Goal: Answer question/provide support: Share knowledge or assist other users

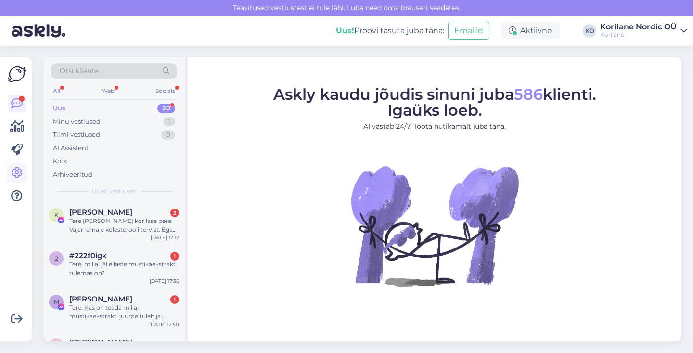
click at [19, 171] on icon at bounding box center [17, 173] width 12 height 12
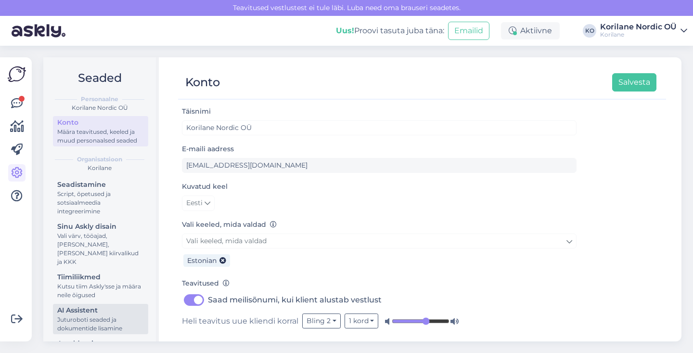
click at [108, 305] on div "AI Assistent" at bounding box center [100, 310] width 87 height 10
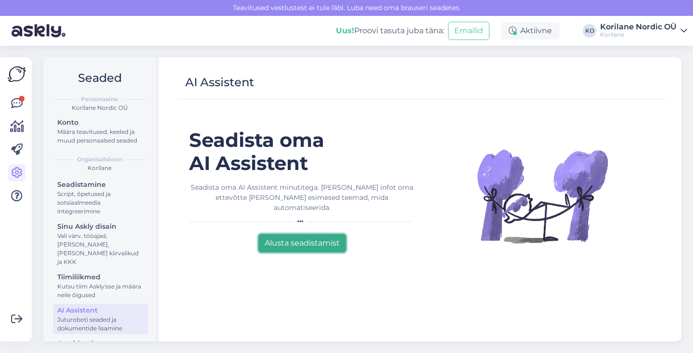
click at [281, 234] on button "Alusta seadistamist" at bounding box center [302, 243] width 88 height 18
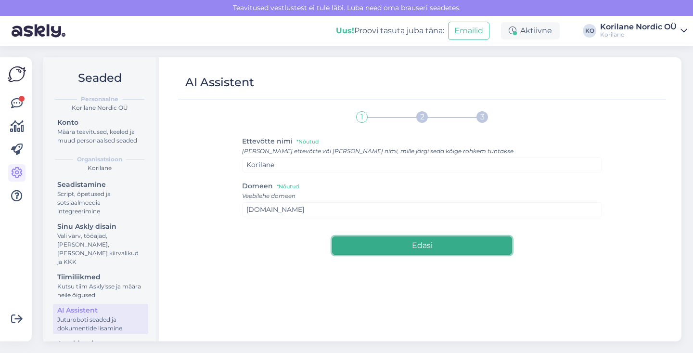
click at [369, 246] on button "Edasi" at bounding box center [422, 245] width 180 height 18
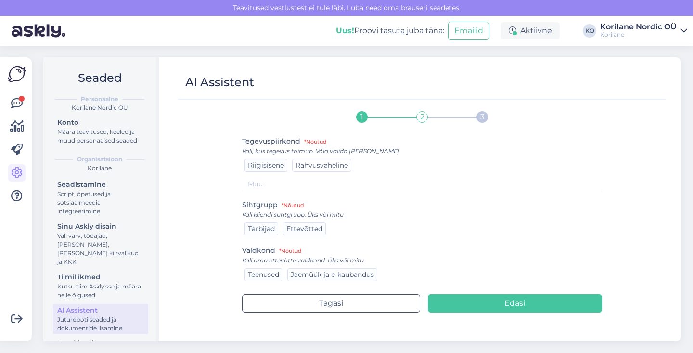
click at [310, 168] on span "Rahvusvaheline" at bounding box center [322, 165] width 52 height 9
click at [266, 231] on span "Tarbijad" at bounding box center [261, 228] width 27 height 9
click at [310, 274] on span "Jaemüük ja e-kaubandus" at bounding box center [332, 274] width 83 height 9
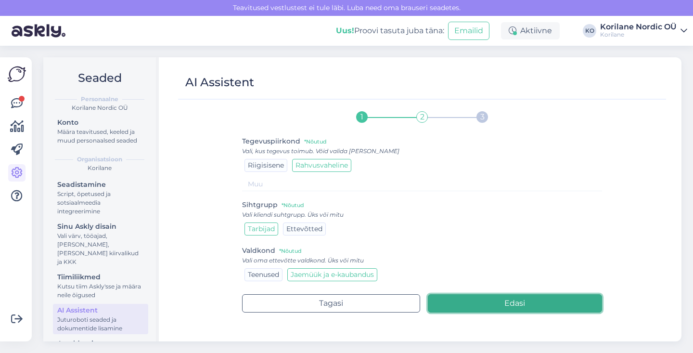
click at [473, 303] on button "Edasi" at bounding box center [515, 303] width 175 height 18
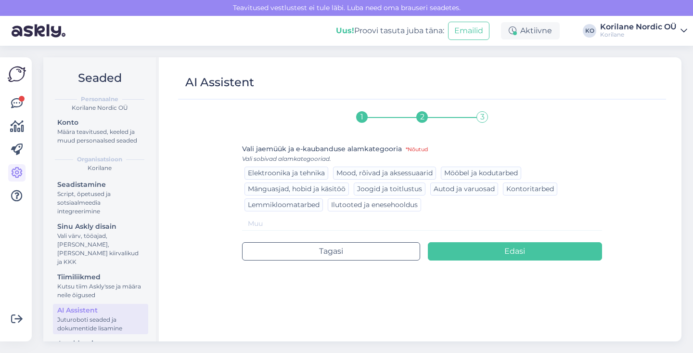
click at [362, 208] on span "Ilutooted ja enesehooldus" at bounding box center [374, 204] width 87 height 9
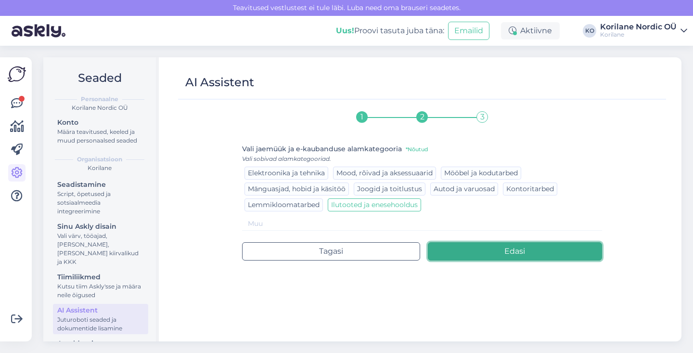
click at [508, 254] on button "Edasi" at bounding box center [515, 251] width 175 height 18
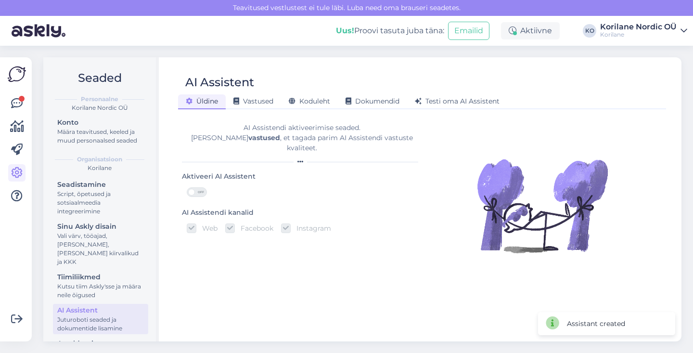
click at [199, 188] on span "OFF" at bounding box center [201, 192] width 12 height 9
click at [187, 187] on input "OFF" at bounding box center [187, 187] width 0 height 0
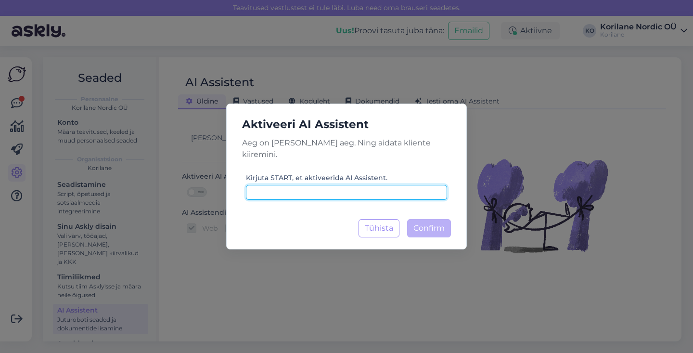
click at [374, 189] on input at bounding box center [346, 192] width 201 height 15
click at [258, 185] on input "STRT" at bounding box center [346, 192] width 201 height 15
type input "START"
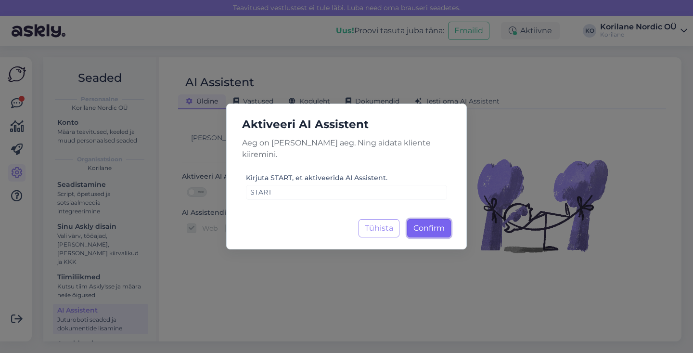
click at [444, 224] on span "Confirm" at bounding box center [428, 227] width 31 height 9
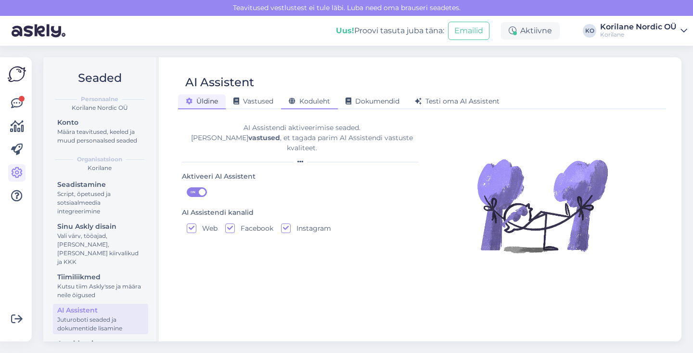
click at [318, 100] on span "Koduleht" at bounding box center [309, 101] width 41 height 9
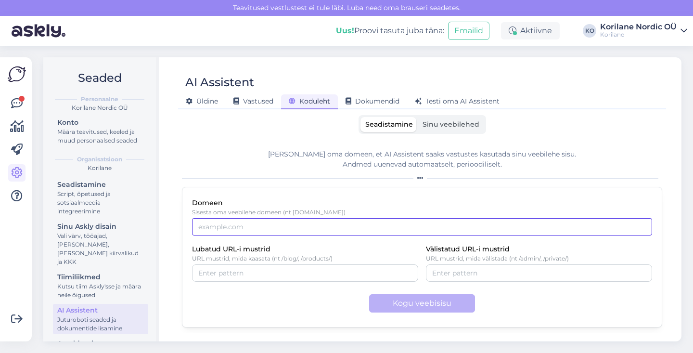
click at [311, 225] on input "Domeen" at bounding box center [422, 226] width 460 height 17
type input "[DOMAIN_NAME]"
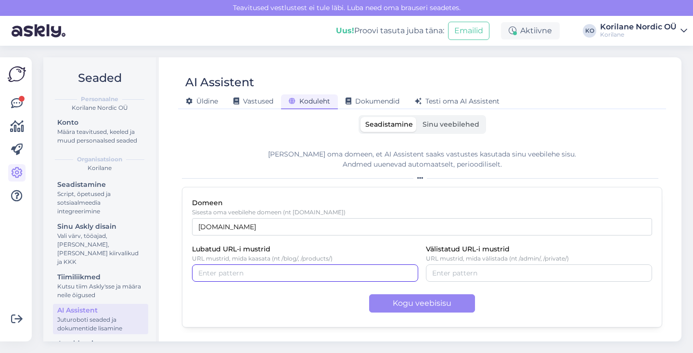
click at [259, 269] on input "Lubatud URL-i mustrid" at bounding box center [305, 273] width 214 height 11
click at [443, 270] on input "Välistatud URL-i mustrid" at bounding box center [539, 273] width 214 height 11
click at [409, 247] on div "Lubatud URL-i mustrid URL mustrid, mida kaasata (nt /blog/, /products/)" at bounding box center [305, 262] width 226 height 39
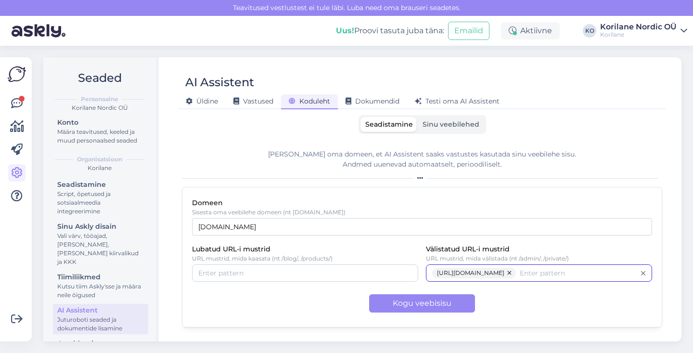
click at [555, 275] on input "Välistatud URL-i mustrid" at bounding box center [578, 273] width 116 height 11
type input "/blogs"
click at [596, 314] on div "Domeen Sisesta oma veebilehe domeen (nt [DOMAIN_NAME]) [DOMAIN_NAME] Lubatud UR…" at bounding box center [422, 257] width 480 height 141
click at [512, 272] on button "button" at bounding box center [510, 273] width 12 height 11
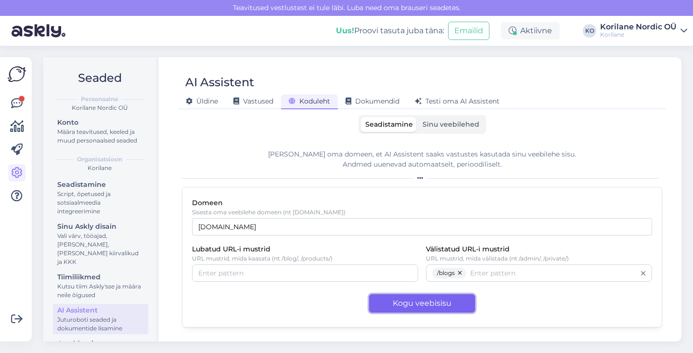
click at [448, 303] on button "Kogu veebisisu" at bounding box center [422, 303] width 106 height 18
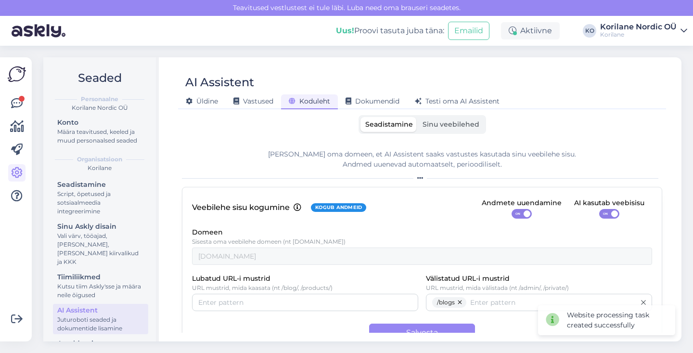
scroll to position [24, 0]
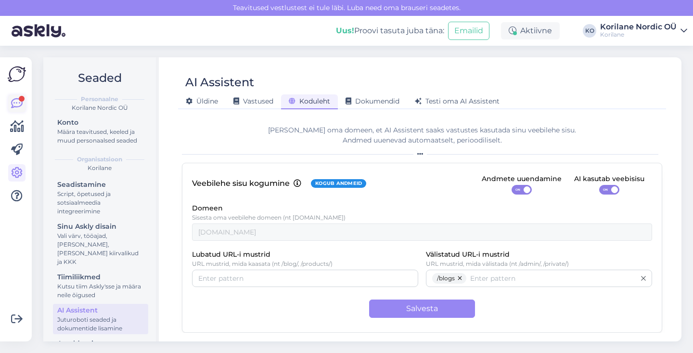
click at [19, 103] on icon at bounding box center [17, 104] width 12 height 12
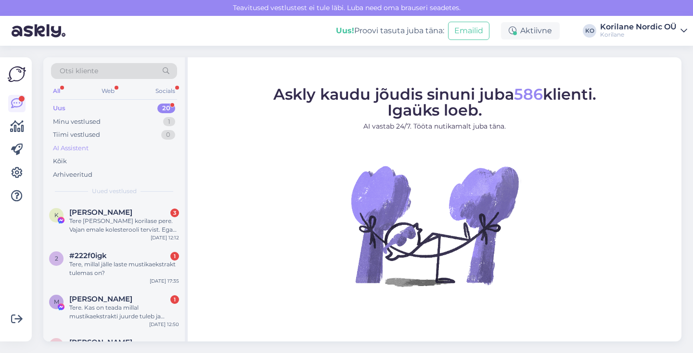
click at [67, 147] on div "AI Assistent" at bounding box center [71, 148] width 36 height 10
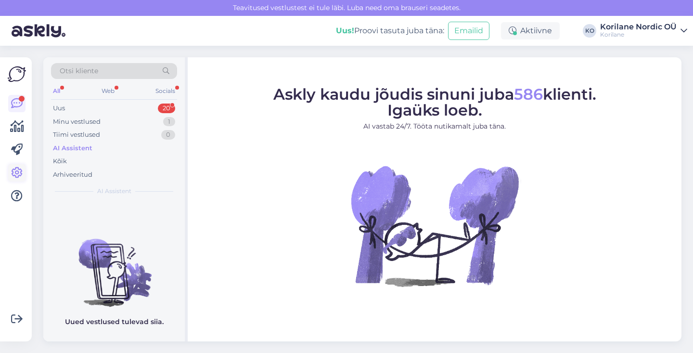
click at [11, 175] on link at bounding box center [16, 172] width 17 height 17
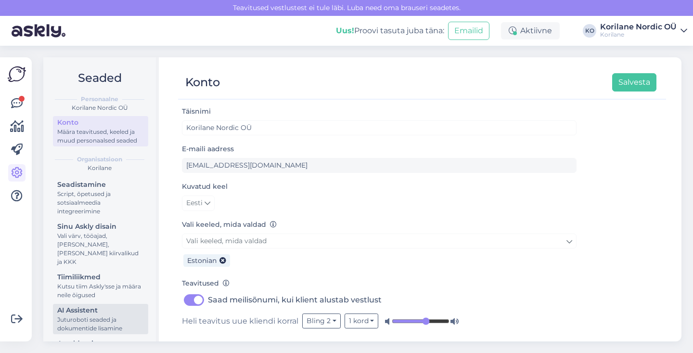
click at [114, 306] on div "AI Assistent" at bounding box center [100, 310] width 87 height 10
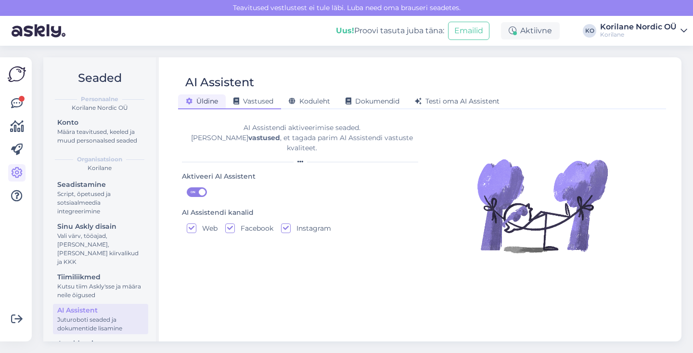
click at [257, 107] on div "Vastused" at bounding box center [253, 101] width 55 height 15
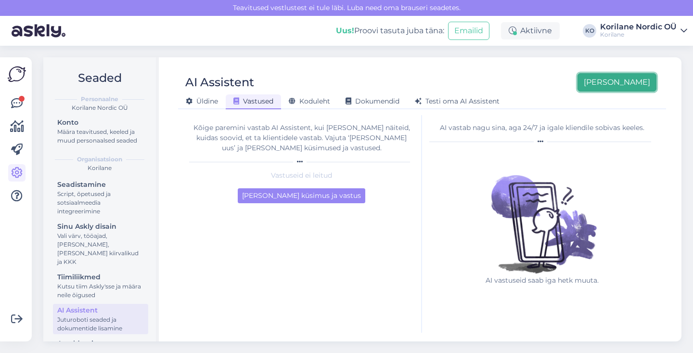
click at [629, 82] on button "[PERSON_NAME]" at bounding box center [617, 82] width 79 height 18
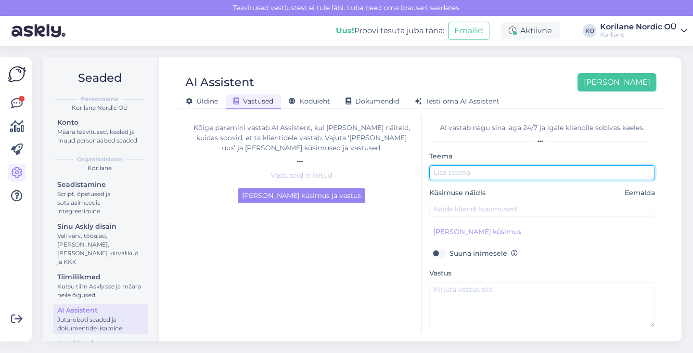
click at [510, 167] on input "text" at bounding box center [542, 172] width 226 height 15
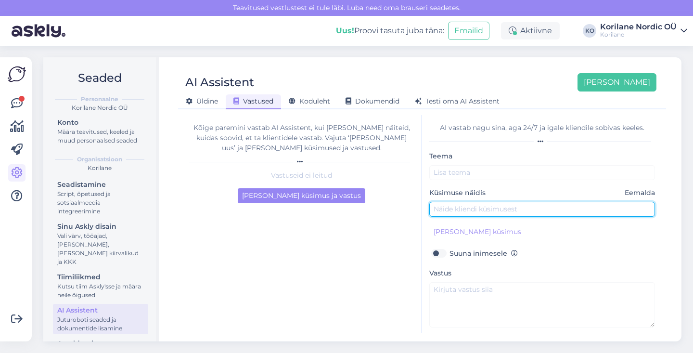
click at [477, 213] on input "text" at bounding box center [542, 209] width 226 height 15
type input "Metsmustika ekstrakt on otsas"
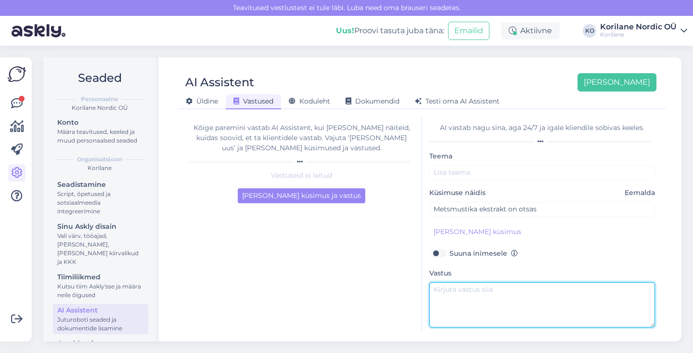
click at [457, 294] on textarea at bounding box center [542, 304] width 226 height 45
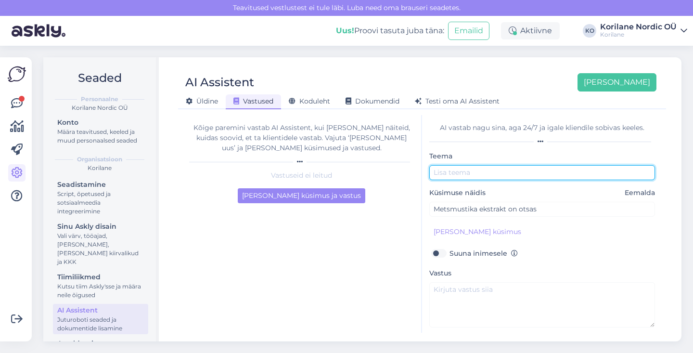
click at [441, 175] on input "text" at bounding box center [542, 172] width 226 height 15
type input "Toote otsas"
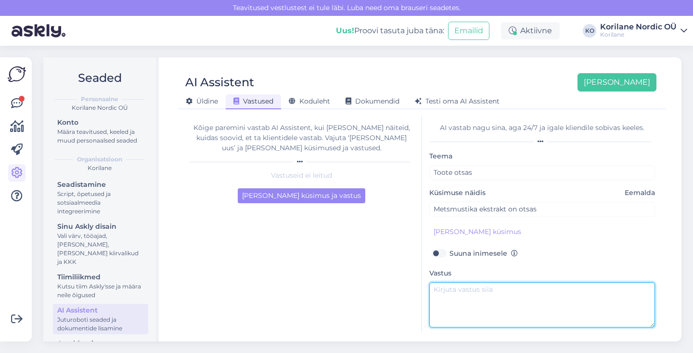
click at [491, 296] on textarea at bounding box center [542, 304] width 226 height 45
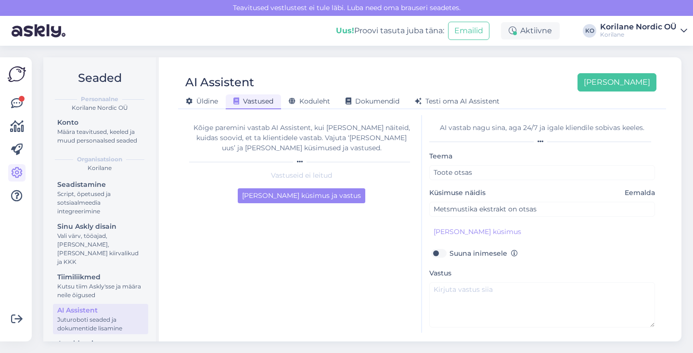
click at [450, 254] on label "Suuna inimesele" at bounding box center [484, 253] width 68 height 13
click at [443, 254] on input "Suuna inimesele" at bounding box center [438, 253] width 18 height 13
click at [450, 255] on label "Suuna inimesele" at bounding box center [484, 253] width 68 height 13
click at [441, 255] on input "Suuna inimesele" at bounding box center [438, 253] width 18 height 13
checkbox input "false"
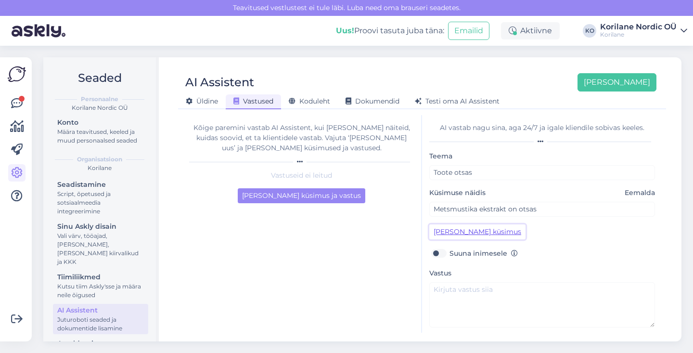
click at [440, 234] on button "[PERSON_NAME] küsimus" at bounding box center [477, 231] width 96 height 15
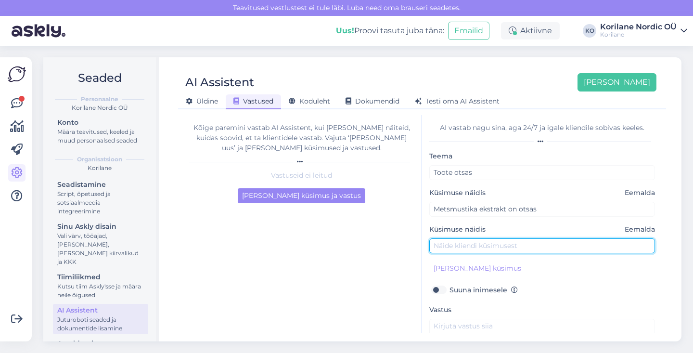
click at [470, 249] on input "text" at bounding box center [542, 245] width 226 height 15
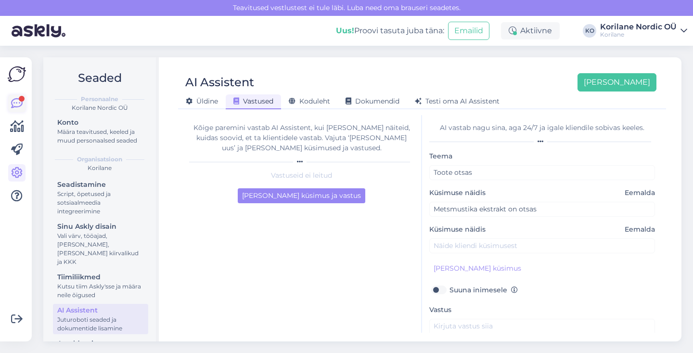
click at [12, 103] on icon at bounding box center [17, 104] width 12 height 12
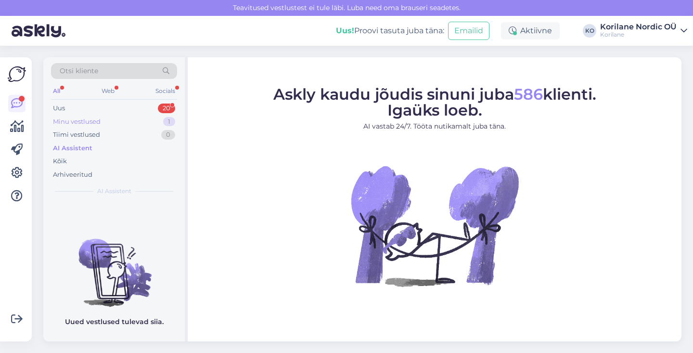
click at [89, 125] on div "Minu vestlused" at bounding box center [77, 122] width 48 height 10
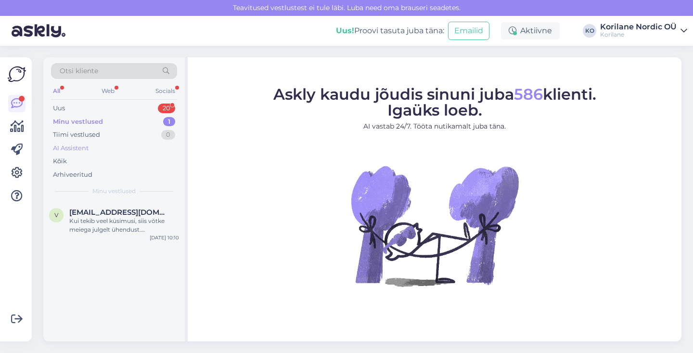
click at [85, 142] on div "AI Assistent" at bounding box center [114, 148] width 126 height 13
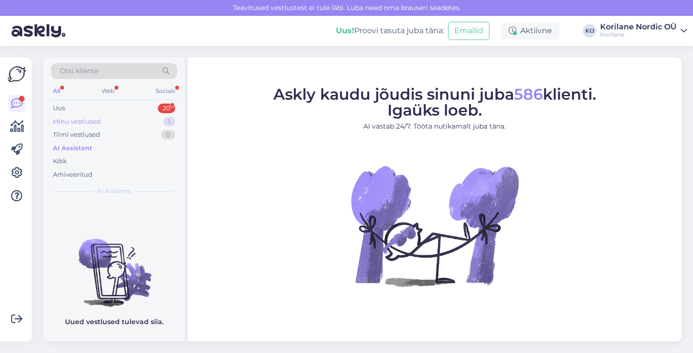
click at [93, 119] on div "Minu vestlused" at bounding box center [77, 122] width 48 height 10
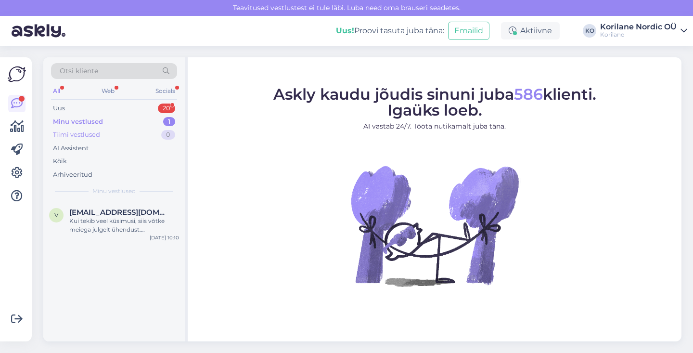
click at [92, 132] on div "Tiimi vestlused" at bounding box center [76, 135] width 47 height 10
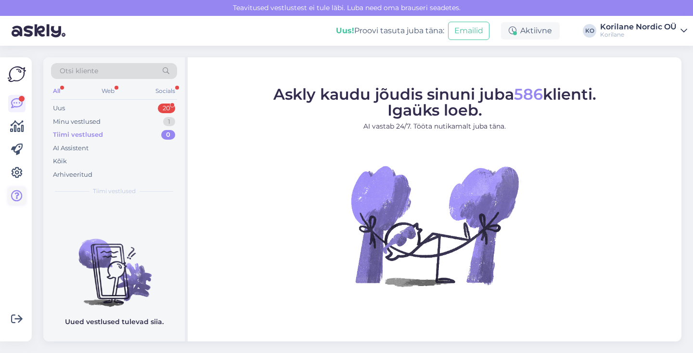
click at [19, 192] on icon at bounding box center [17, 196] width 12 height 12
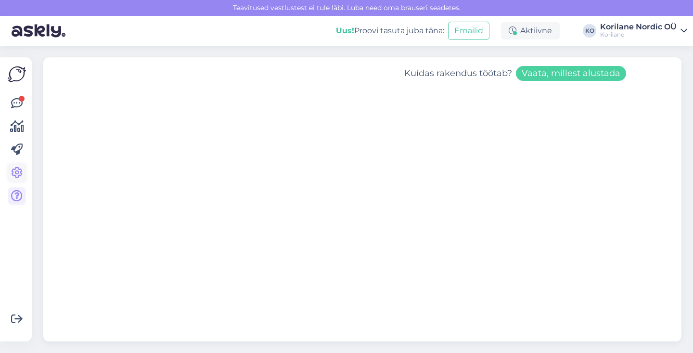
click at [16, 170] on icon at bounding box center [17, 173] width 12 height 12
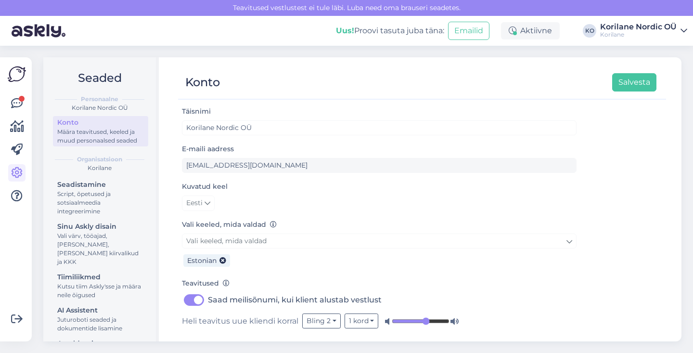
scroll to position [26, 0]
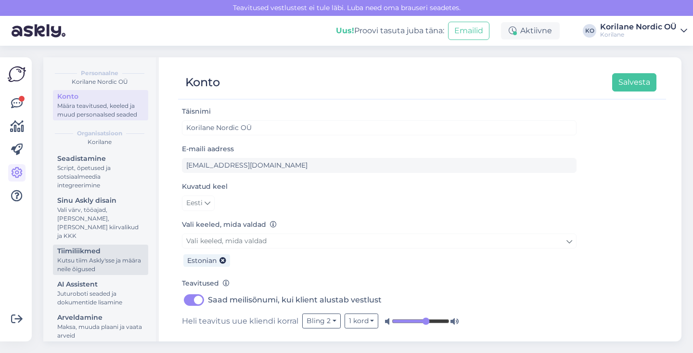
click at [78, 246] on div "Tiimiliikmed" at bounding box center [100, 251] width 87 height 10
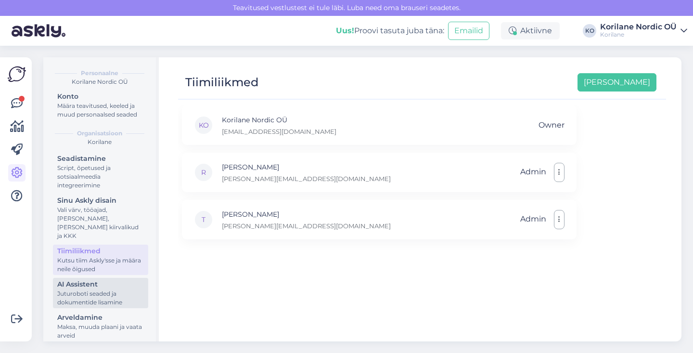
click at [78, 279] on div "AI Assistent" at bounding box center [100, 284] width 87 height 10
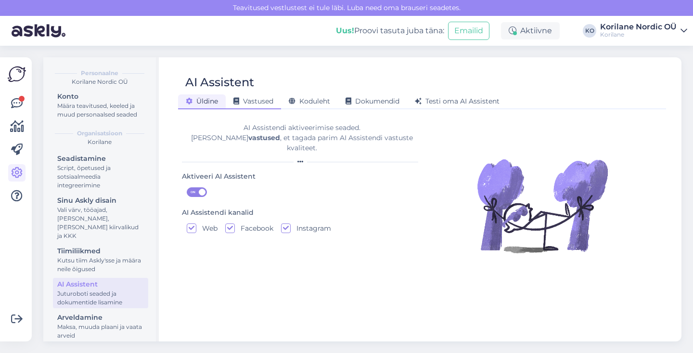
click at [262, 107] on div "Vastused" at bounding box center [253, 101] width 55 height 15
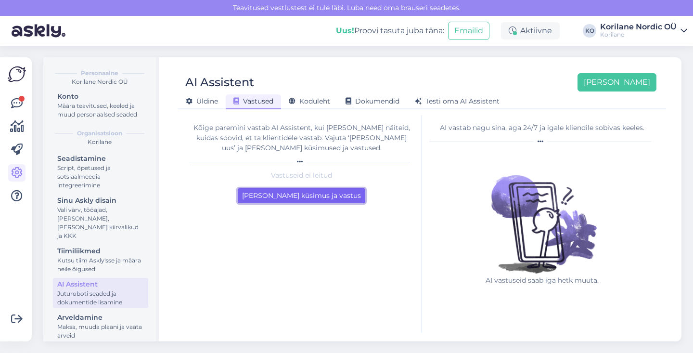
click at [300, 197] on button "[PERSON_NAME] küsimus ja vastus" at bounding box center [302, 195] width 128 height 15
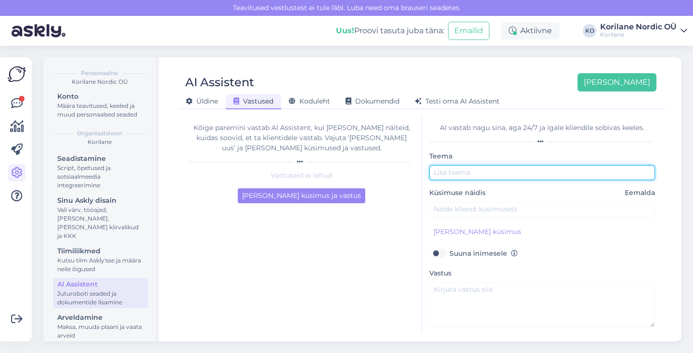
click at [477, 175] on input "text" at bounding box center [542, 172] width 226 height 15
type input "Toode on otsas"
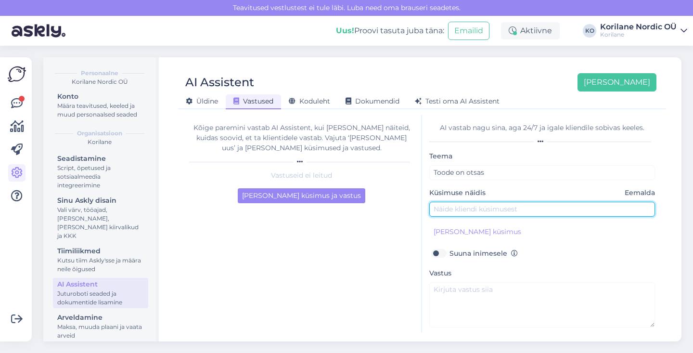
click at [499, 216] on input "text" at bounding box center [542, 209] width 226 height 15
drag, startPoint x: 488, startPoint y: 212, endPoint x: 423, endPoint y: 214, distance: 64.5
click at [423, 214] on div "AI vastab nagu sina, aga 24/7 [PERSON_NAME] kliendile sobivas keeles. Teema Too…" at bounding box center [542, 224] width 240 height 218
click at [443, 210] on input "Metsmustika" at bounding box center [542, 209] width 226 height 15
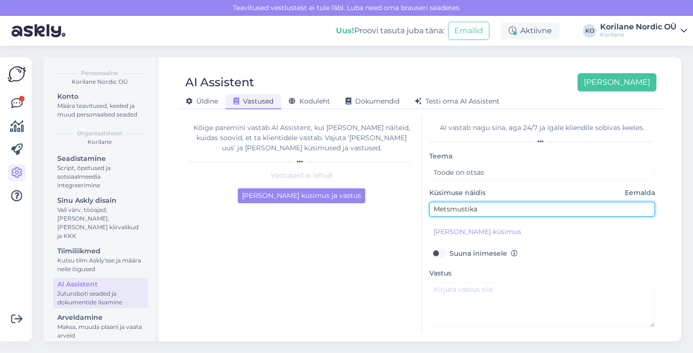
click at [443, 210] on input "Metsmustika" at bounding box center [542, 209] width 226 height 15
type input "Millal metsmustika ekstrakti tuleb?"
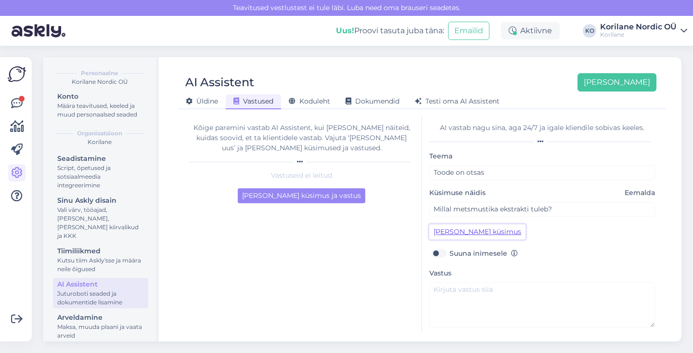
click at [442, 229] on button "[PERSON_NAME] küsimus" at bounding box center [477, 231] width 96 height 15
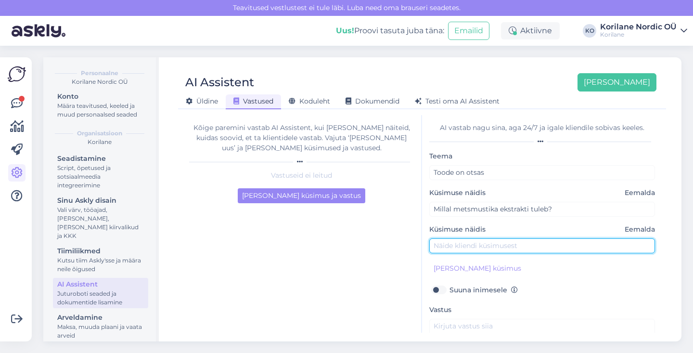
click at [462, 248] on input "text" at bounding box center [542, 245] width 226 height 15
type input "Miks mustikaekstrakt on laost otsas?"
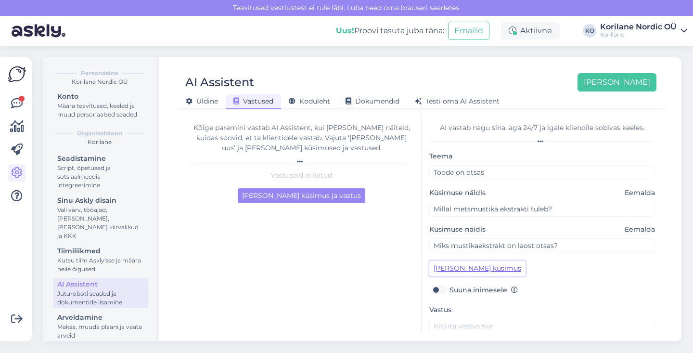
click at [456, 268] on button "[PERSON_NAME] küsimus" at bounding box center [477, 268] width 96 height 15
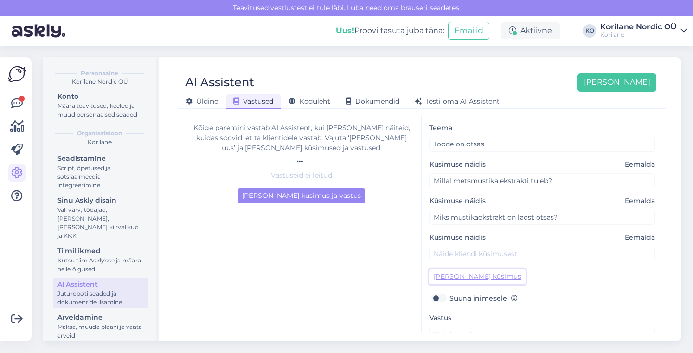
scroll to position [45, 0]
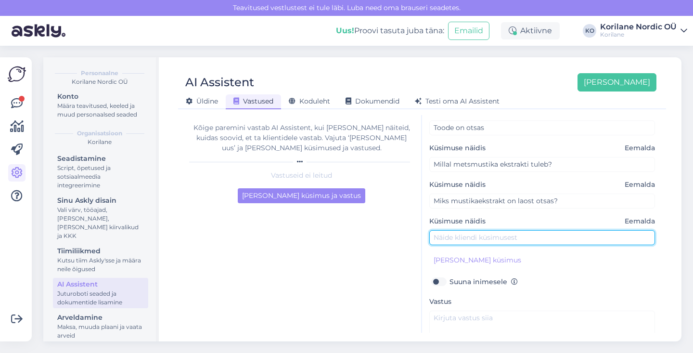
click at [461, 237] on input "text" at bounding box center [542, 237] width 226 height 15
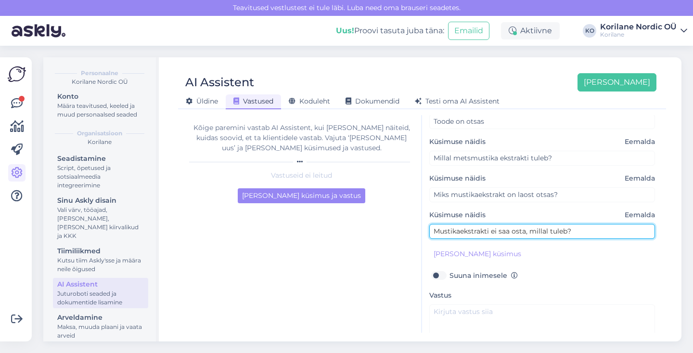
scroll to position [102, 0]
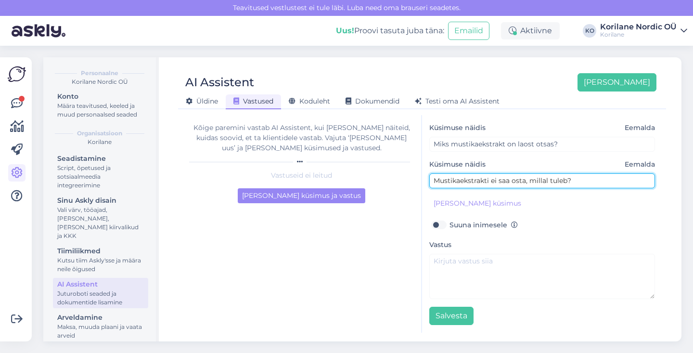
type input "Mustikaekstrakti ei saa osta, millal tuleb?"
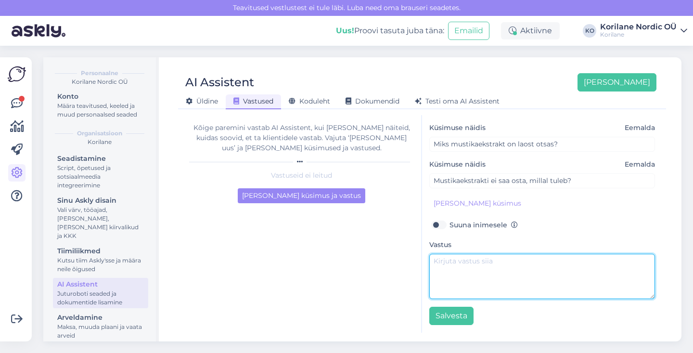
click at [460, 260] on textarea at bounding box center [542, 276] width 226 height 45
paste textarea "mis on hetkel välja müüdud. Kahjuks on sel aastal mahemustikate kättesaadavus o…"
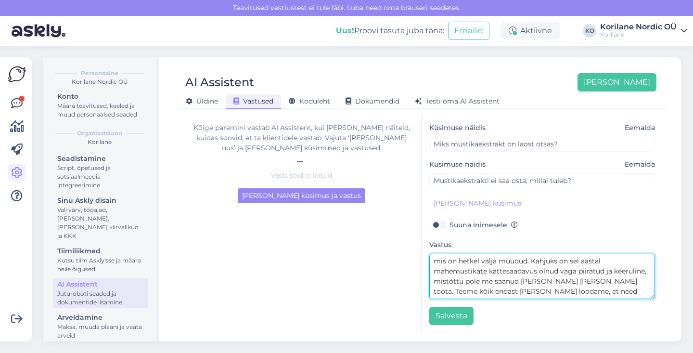
click at [434, 262] on textarea "mis on hetkel välja müüdud. Kahjuks on sel aastal mahemustikate kättesaadavus o…" at bounding box center [542, 276] width 226 height 45
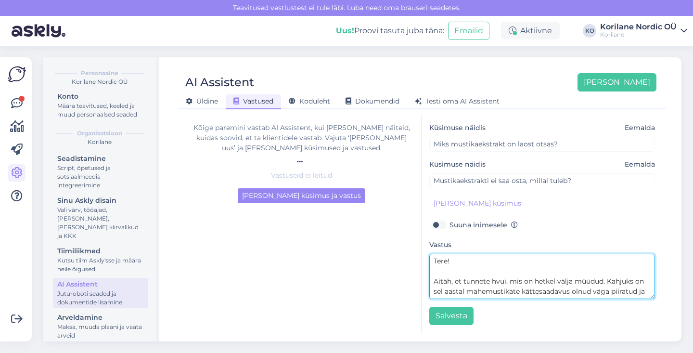
click at [434, 281] on textarea "Tere! Aitäh, et tunnete hvui. mis on hetkel välja müüdud. Kahjuks on sel aastal…" at bounding box center [542, 276] width 226 height 45
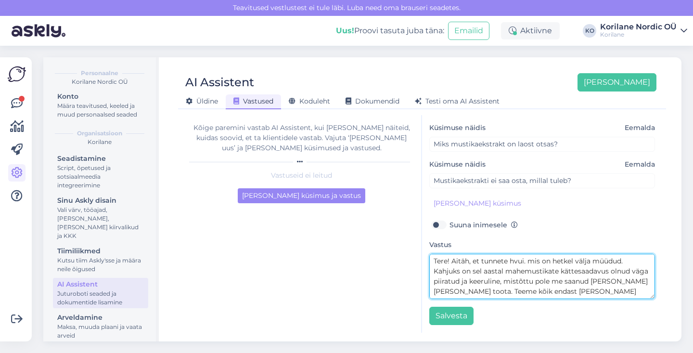
click at [477, 261] on textarea "Tere! Aitäh, et tunnete hvui. mis on hetkel välja müüdud. Kahjuks on sel aastal…" at bounding box center [542, 276] width 226 height 45
click at [615, 258] on textarea "Tere! Aitäh, et meie [PERSON_NAME] pöördusite ja tunnete hvui. mis on hetkel vä…" at bounding box center [542, 276] width 226 height 45
click at [604, 260] on textarea "Tere! Aitäh, et meie [PERSON_NAME] pöördusite ja tunnete hvui. mis on hetkel vä…" at bounding box center [542, 276] width 226 height 45
click at [614, 261] on textarea "Tere! Aitäh, et meie [PERSON_NAME] pöördusite ja tunnete huvi. mis on hetkel vä…" at bounding box center [542, 276] width 226 height 45
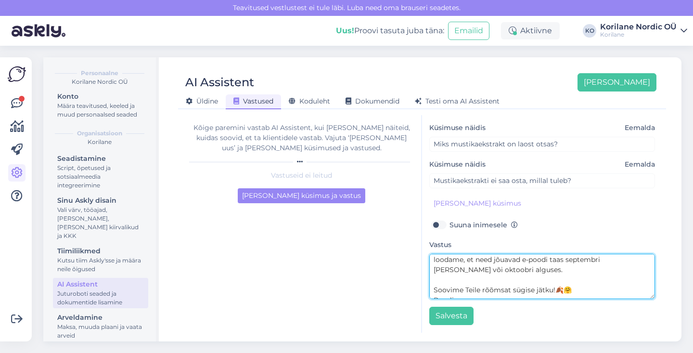
scroll to position [61, 0]
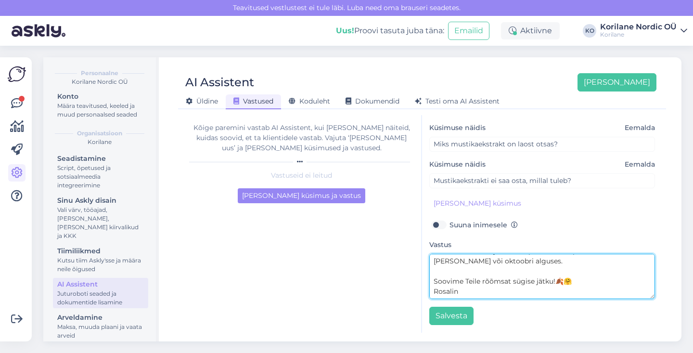
drag, startPoint x: 433, startPoint y: 259, endPoint x: 631, endPoint y: 321, distance: 206.9
click at [631, 321] on div "Teema Toode on otsas Küsimuse näidis Eemalda Millal metsmustika ekstrakti tuleb…" at bounding box center [542, 187] width 226 height 276
click at [541, 281] on textarea "Tere! Aitäh, et meie [PERSON_NAME] pöördusite ja tunnete huvi. Metsmustikapõhis…" at bounding box center [542, 276] width 226 height 45
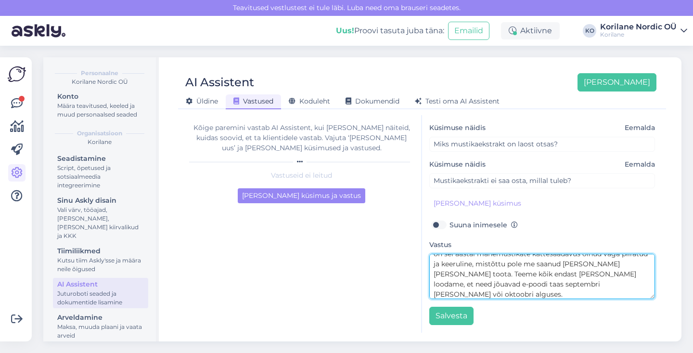
scroll to position [44, 0]
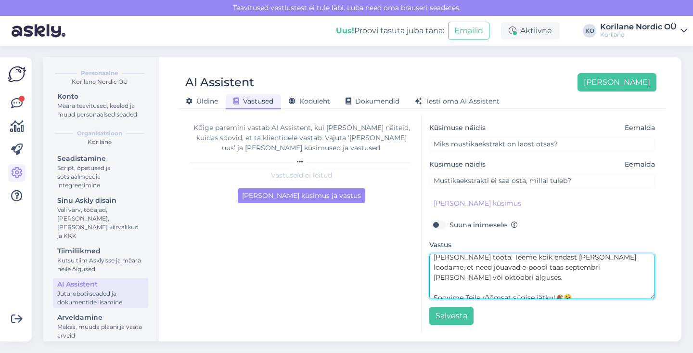
drag, startPoint x: 537, startPoint y: 292, endPoint x: 433, endPoint y: 288, distance: 103.5
click at [433, 288] on textarea "Tere! Aitäh, et meie [PERSON_NAME] pöördusite ja tunnete huvi. Metsmustikapõhis…" at bounding box center [542, 276] width 226 height 45
paste textarea "Meie metsmustikapõhised tooted on hetkel kahjuks välja müüdud. Sel aastal on ma…"
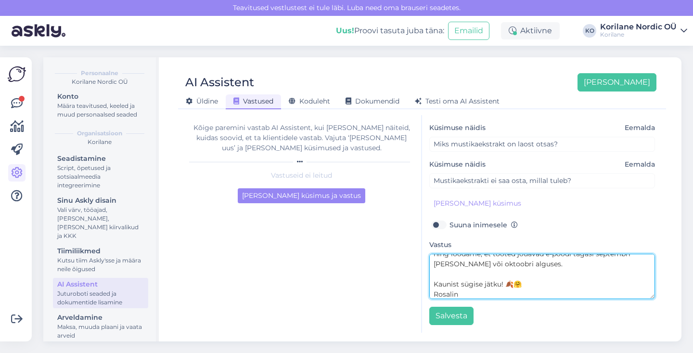
click at [504, 274] on textarea "Tere! Aitäh, et meie [PERSON_NAME] pöördusite ja tunnete huvi. Metsmustikapõhis…" at bounding box center [542, 276] width 226 height 45
drag, startPoint x: 521, startPoint y: 293, endPoint x: 416, endPoint y: 286, distance: 105.1
click at [416, 286] on div "Kõige paremini vastab AI Assistent, kui [PERSON_NAME] näiteid, kuidas soovid, e…" at bounding box center [422, 224] width 480 height 218
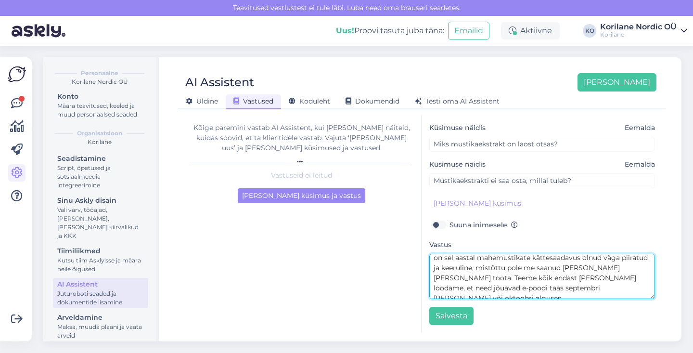
scroll to position [0, 0]
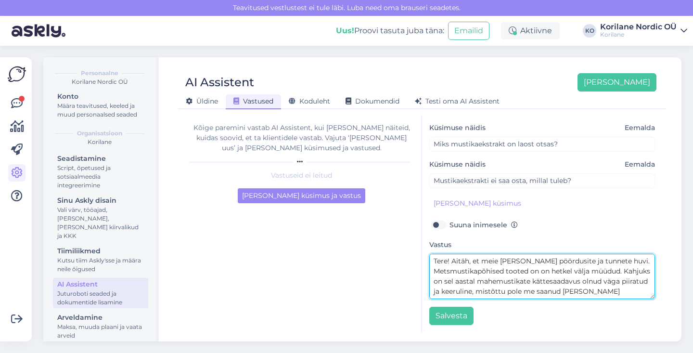
click at [452, 260] on textarea "Tere! Aitäh, et meie [PERSON_NAME] pöördusite ja tunnete huvi. Metsmustikapõhis…" at bounding box center [542, 276] width 226 height 45
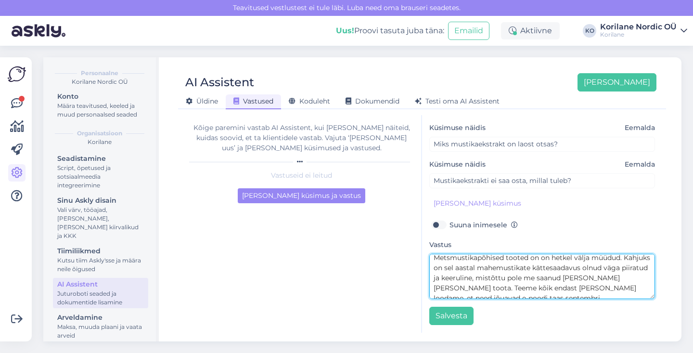
scroll to position [17, 0]
click at [599, 268] on textarea "Tere! Aitäh, et meie [PERSON_NAME] pöördusite ja tunnete huvi. Metsmustikapõhis…" at bounding box center [542, 276] width 226 height 45
click at [575, 256] on textarea "Tere! Aitäh, et meie [PERSON_NAME] pöördusite ja tunnete huvi. Metsmustikapõhis…" at bounding box center [542, 276] width 226 height 45
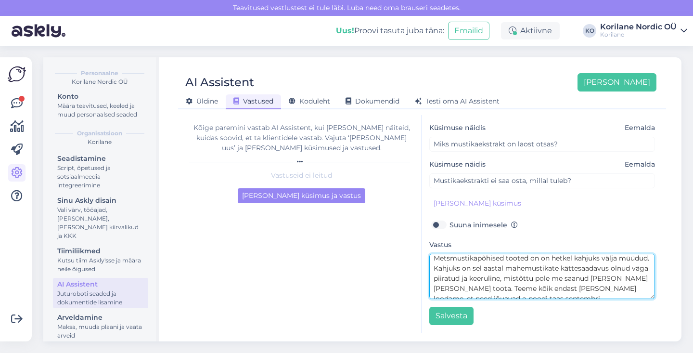
drag, startPoint x: 476, startPoint y: 269, endPoint x: 426, endPoint y: 269, distance: 50.1
click at [426, 269] on div "AI vastab nagu sina, aga 24/7 [PERSON_NAME] kliendile sobivas keeles. Teema Too…" at bounding box center [542, 224] width 240 height 218
drag, startPoint x: 461, startPoint y: 285, endPoint x: 604, endPoint y: 282, distance: 142.5
click at [604, 282] on textarea "Tere! Aitäh, et meie [PERSON_NAME] pöördusite ja tunnete huvi. Metsmustikapõhis…" at bounding box center [542, 276] width 226 height 45
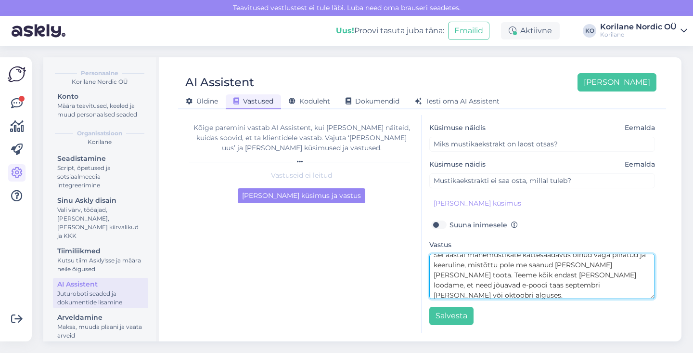
click at [615, 275] on textarea "Tere! Aitäh, et meie [PERSON_NAME] pöördusite ja tunnete huvi. Metsmustikapõhis…" at bounding box center [542, 276] width 226 height 45
click at [435, 286] on textarea "Tere! Aitäh, et meie [PERSON_NAME] pöördusite ja tunnete huvi. Metsmustikapõhis…" at bounding box center [542, 276] width 226 height 45
drag, startPoint x: 483, startPoint y: 285, endPoint x: 628, endPoint y: 289, distance: 144.9
click at [628, 289] on textarea "Tere! Aitäh, et meie [PERSON_NAME] pöördusite ja tunnete huvi. Metsmustikapõhis…" at bounding box center [542, 276] width 226 height 45
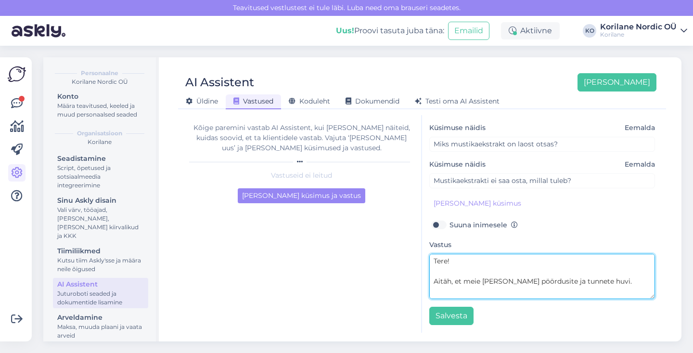
drag, startPoint x: 555, startPoint y: 295, endPoint x: 449, endPoint y: 235, distance: 122.0
click at [449, 235] on div "Teema Toode on otsas Küsimuse näidis Eemalda Millal metsmustika ekstrakti tuleb…" at bounding box center [542, 187] width 226 height 276
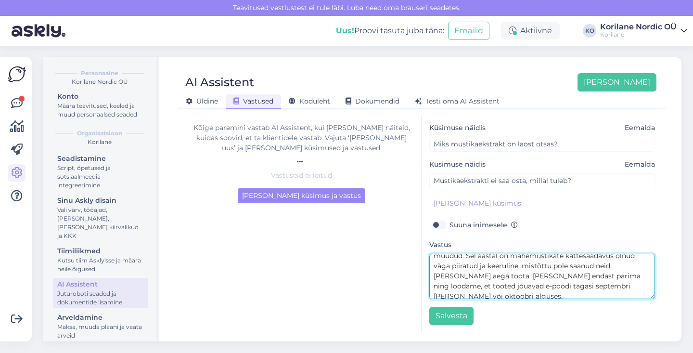
click at [545, 274] on textarea "Tere! Aitäh, et meie [PERSON_NAME] pöördusite ja tunnete huvi. Metsmustikapõhis…" at bounding box center [542, 276] width 226 height 45
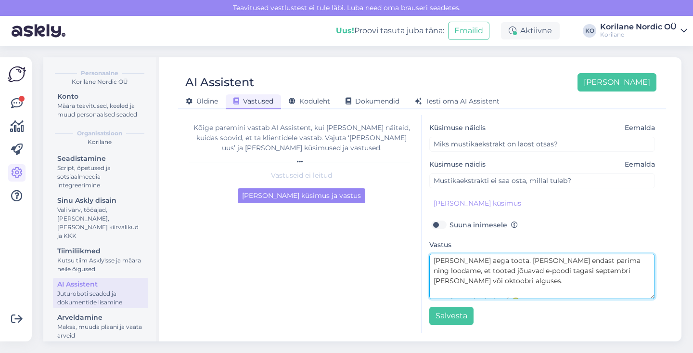
click at [514, 282] on textarea "Tere! Aitäh, et meie [PERSON_NAME] pöördusite ja tunnete huvi. Metsmustikapõhis…" at bounding box center [542, 276] width 226 height 45
drag, startPoint x: 555, startPoint y: 280, endPoint x: 553, endPoint y: 268, distance: 12.4
click at [553, 268] on textarea "Tere! Aitäh, et meie [PERSON_NAME] pöördusite ja tunnete huvi. Metsmustikapõhis…" at bounding box center [542, 276] width 226 height 45
paste textarea "Soovitame kindlasti silm peal [PERSON_NAME] meie sotsiaalmeedia kanalitel, [PER…"
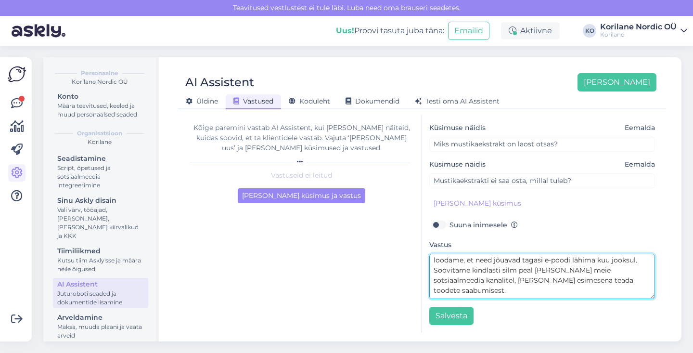
scroll to position [81, 0]
click at [564, 272] on textarea "Tere! Aitäh, et meie [PERSON_NAME] pöördusite ja tunnete huvi. Metsmustikapõhis…" at bounding box center [542, 276] width 226 height 45
click at [605, 282] on textarea "Tere! Aitäh, et meie [PERSON_NAME] pöördusite ja tunnete huvi. Metsmustikapõhis…" at bounding box center [542, 276] width 226 height 45
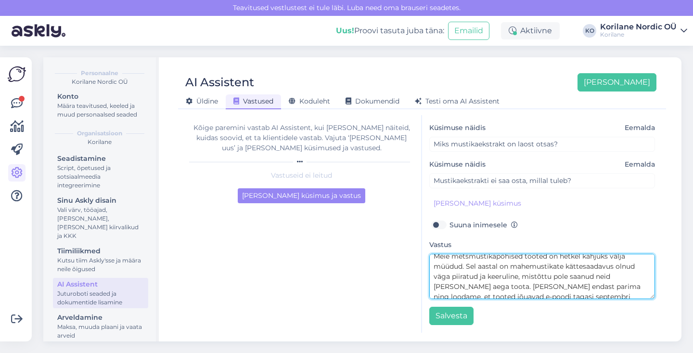
scroll to position [87, 0]
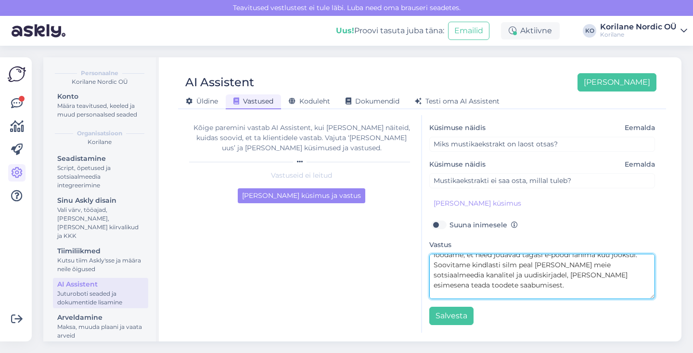
drag, startPoint x: 496, startPoint y: 276, endPoint x: 429, endPoint y: 289, distance: 67.6
click at [429, 289] on textarea "Tere! Aitäh, et meie [PERSON_NAME] pöördusite ja tunnete huvi. Metsmustikapõhis…" at bounding box center [542, 276] width 226 height 45
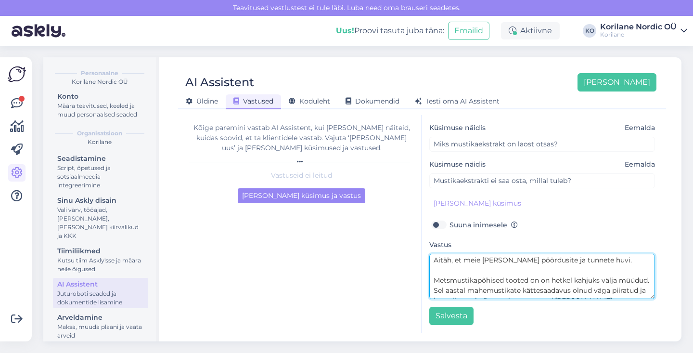
scroll to position [0, 0]
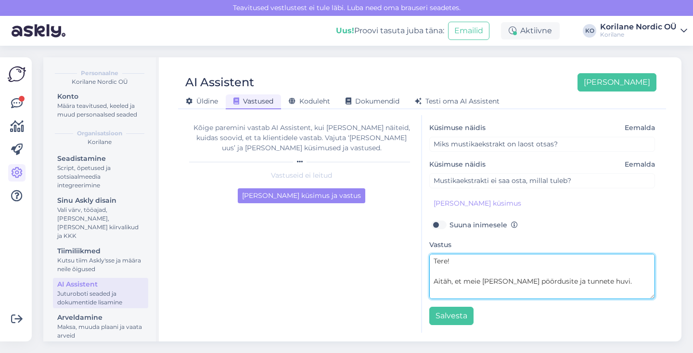
drag, startPoint x: 500, startPoint y: 292, endPoint x: 420, endPoint y: 228, distance: 102.3
click at [420, 228] on div "Kõige paremini vastab AI Assistent, kui [PERSON_NAME] näiteid, kuidas soovid, e…" at bounding box center [422, 224] width 480 height 218
type textarea "Tere! Aitäh, et meie [PERSON_NAME] pöördusite ja tunnete huvi. Metsmustikapõhis…"
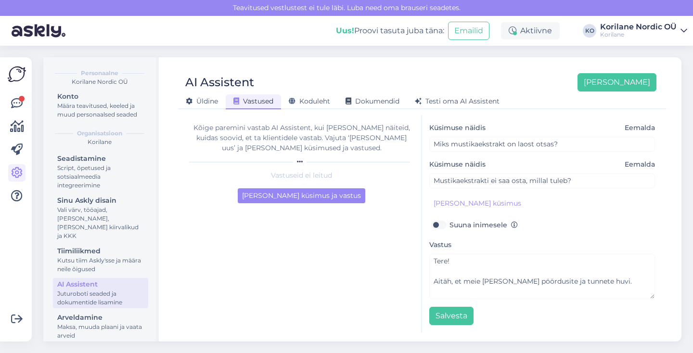
click at [549, 243] on div "Vastus Tere! Aitäh, et meie [PERSON_NAME] pöördusite ja tunnete huvi. Metsmusti…" at bounding box center [542, 269] width 226 height 60
click at [453, 312] on button "Salvesta" at bounding box center [451, 316] width 44 height 18
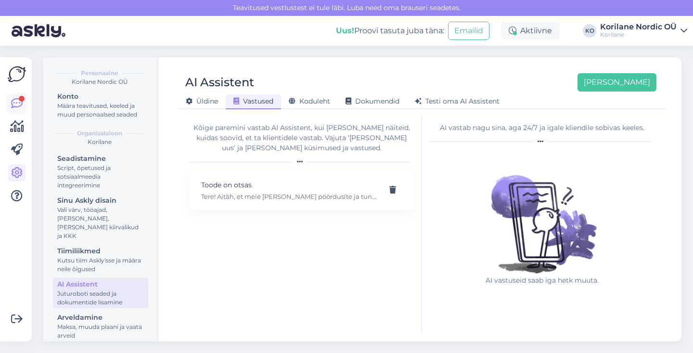
click at [18, 107] on icon at bounding box center [17, 104] width 12 height 12
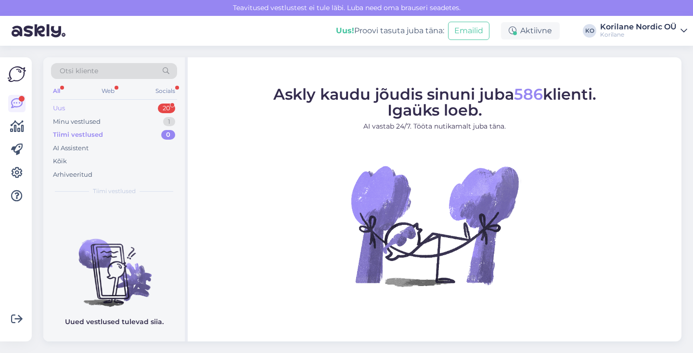
click at [71, 110] on div "Uus 20" at bounding box center [114, 108] width 126 height 13
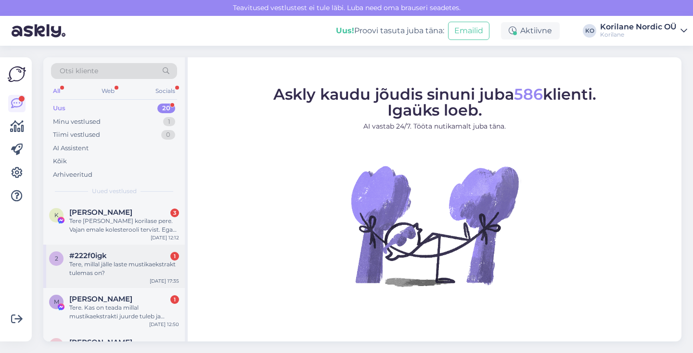
scroll to position [27, 0]
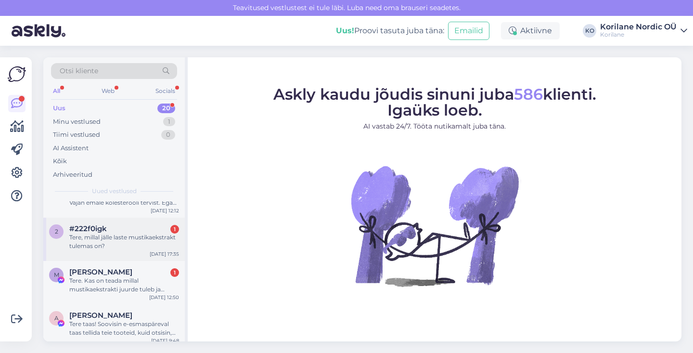
click at [101, 246] on div "Tere, millal jälle laste mustikaekstrakt tulemas on?" at bounding box center [124, 241] width 110 height 17
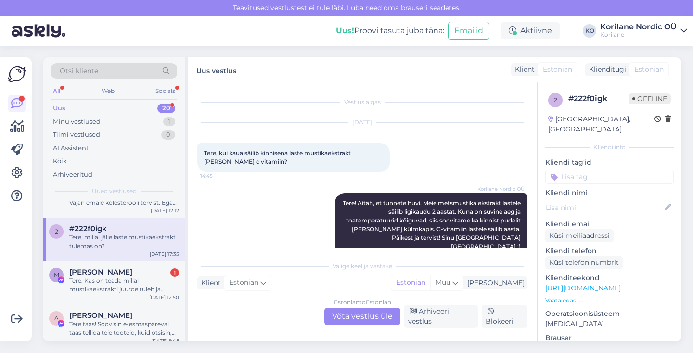
scroll to position [67, 0]
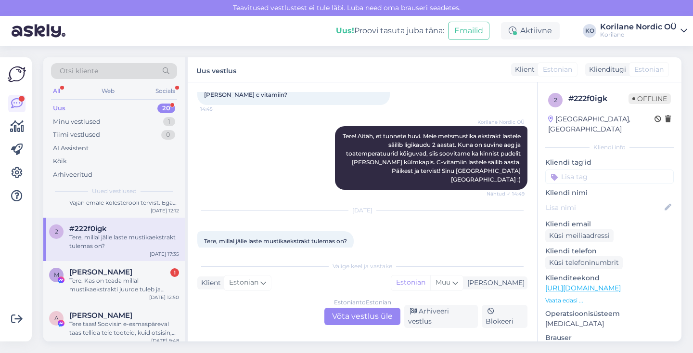
click at [339, 320] on div "Estonian to Estonian Võta vestlus üle" at bounding box center [362, 316] width 76 height 17
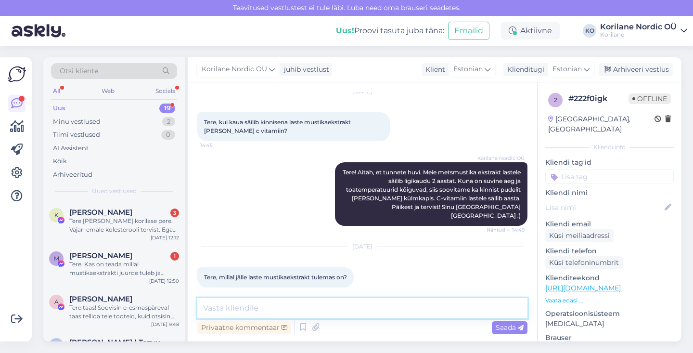
click at [314, 315] on textarea at bounding box center [362, 308] width 330 height 20
paste textarea "Soovitame kindlasti silm peal [PERSON_NAME] meie sotsiaalmeedia kanalitel, [PER…"
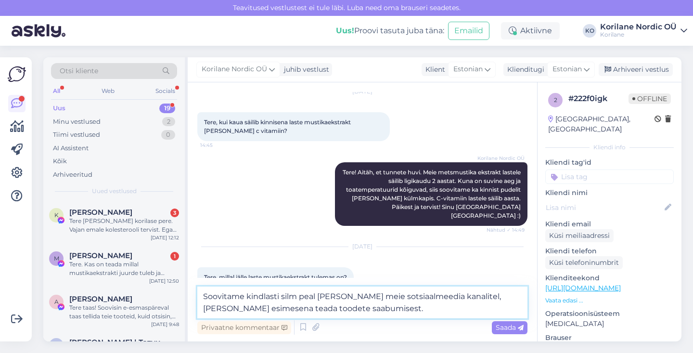
scroll to position [42, 0]
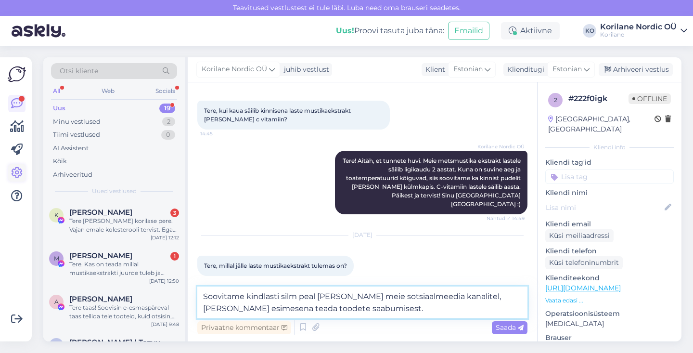
type textarea "Soovitame kindlasti silm peal [PERSON_NAME] meie sotsiaalmeedia kanalitel, [PER…"
click at [17, 174] on icon at bounding box center [17, 173] width 12 height 12
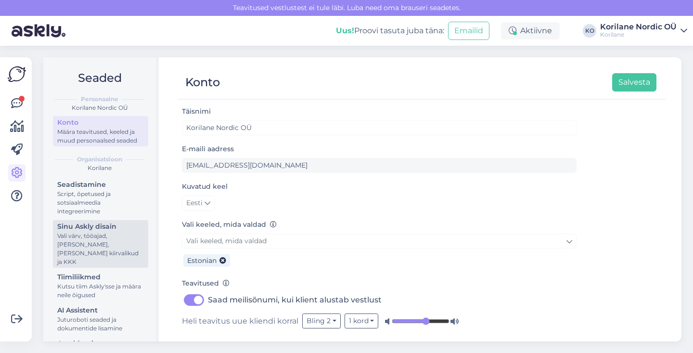
scroll to position [26, 0]
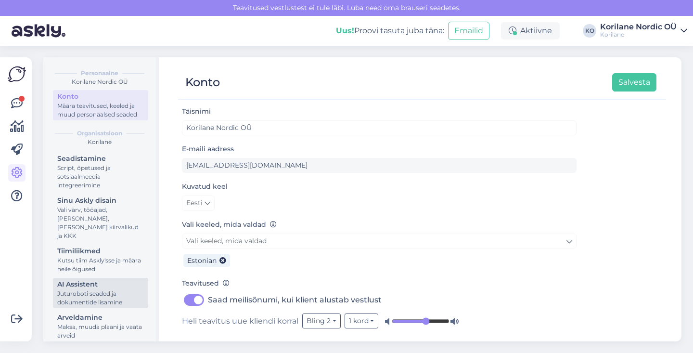
click at [80, 279] on div "AI Assistent" at bounding box center [100, 284] width 87 height 10
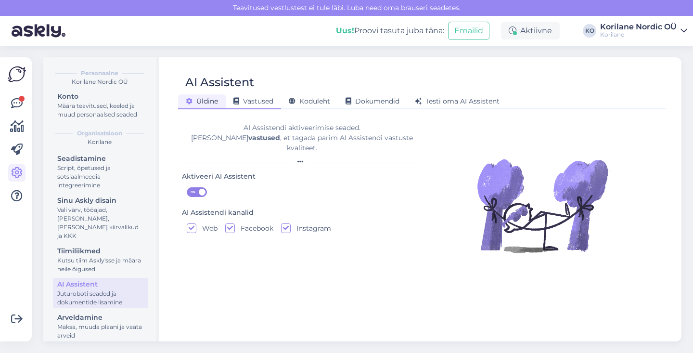
click at [255, 102] on span "Vastused" at bounding box center [253, 101] width 40 height 9
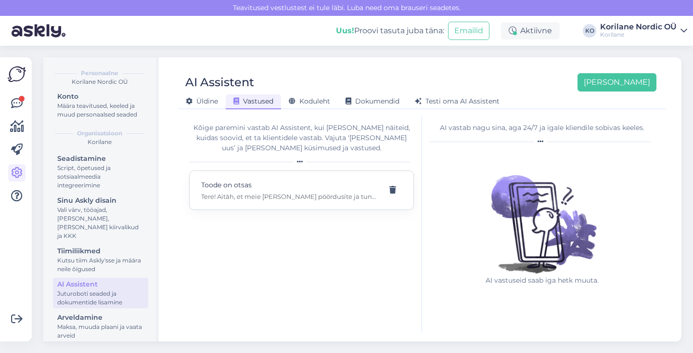
click at [318, 193] on p "Tere! Aitäh, et meie [PERSON_NAME] pöördusite ja tunnete huvi. Metsmustikapõhis…" at bounding box center [290, 196] width 178 height 9
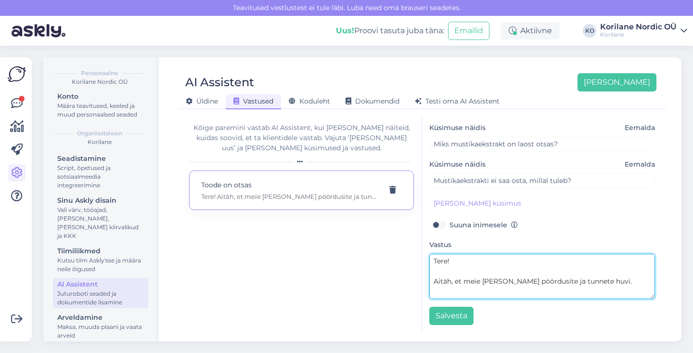
scroll to position [101, 0]
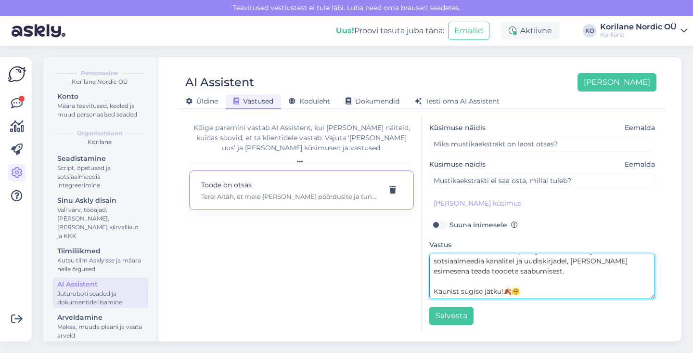
drag, startPoint x: 433, startPoint y: 262, endPoint x: 558, endPoint y: 370, distance: 165.5
click at [558, 352] on html "Teavitused vestlustest [PERSON_NAME] läbi. Luba need oma brauseri seadetes. Uus…" at bounding box center [346, 176] width 693 height 353
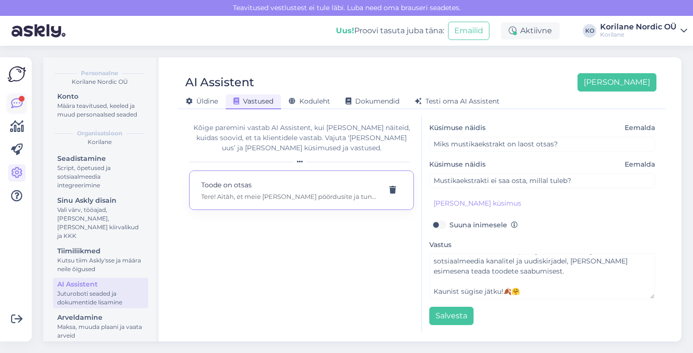
click at [12, 100] on icon at bounding box center [17, 104] width 12 height 12
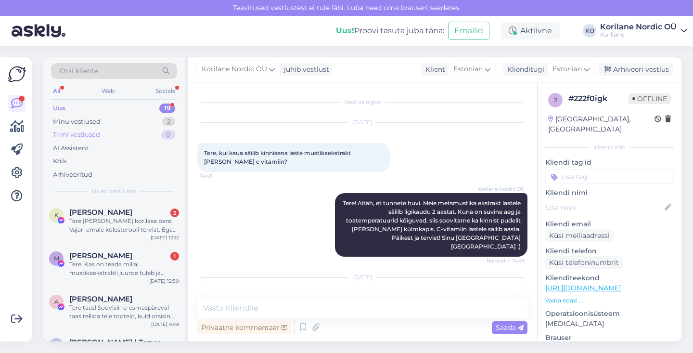
scroll to position [31, 0]
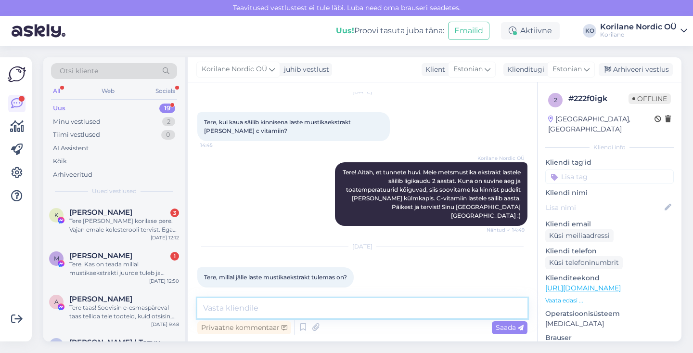
click at [285, 310] on textarea at bounding box center [362, 308] width 330 height 20
paste textarea "Tere! Aitäh, et meie [PERSON_NAME] pöördusite ja tunnete huvi. Metsmustikapõhis…"
type textarea "Tere! Aitäh, et meie [PERSON_NAME] pöördusite ja tunnete huvi. Metsmustikapõhis…"
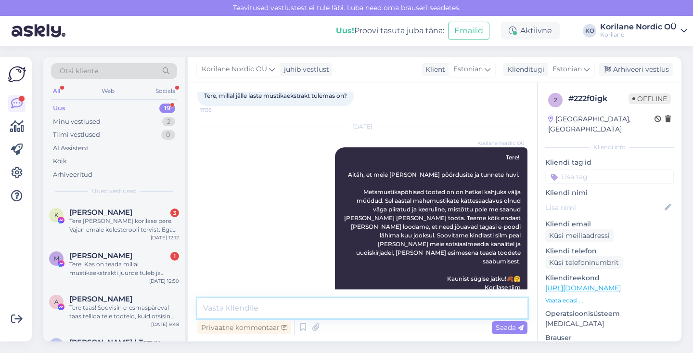
scroll to position [214, 0]
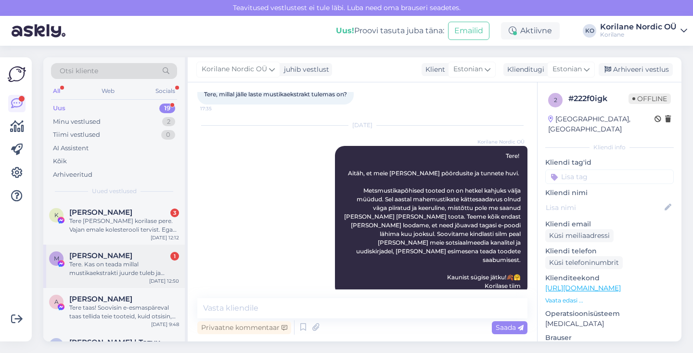
click at [124, 270] on div "Tere. Kas on teada millal mustikaekstrakti juurde tuleb ja tellida saab?" at bounding box center [124, 268] width 110 height 17
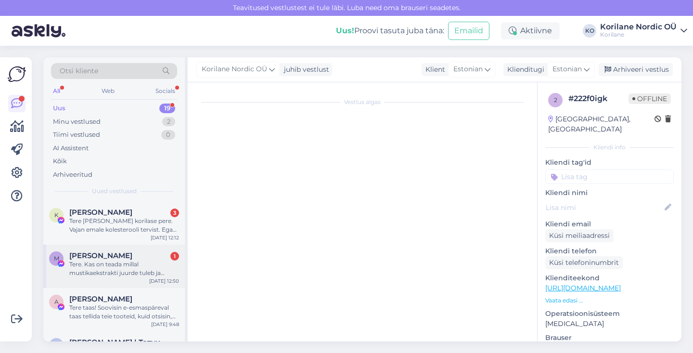
scroll to position [0, 0]
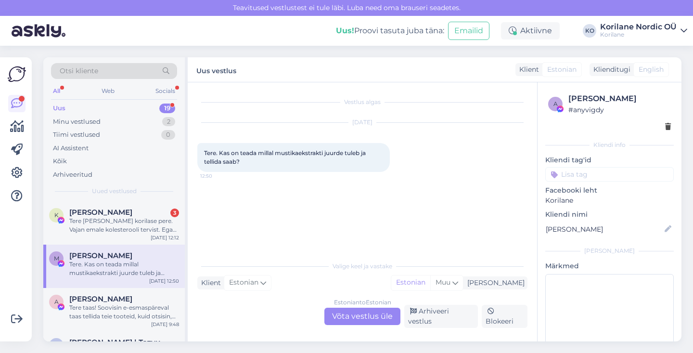
click at [353, 320] on div "Estonian to Estonian Võta vestlus üle" at bounding box center [362, 316] width 76 height 17
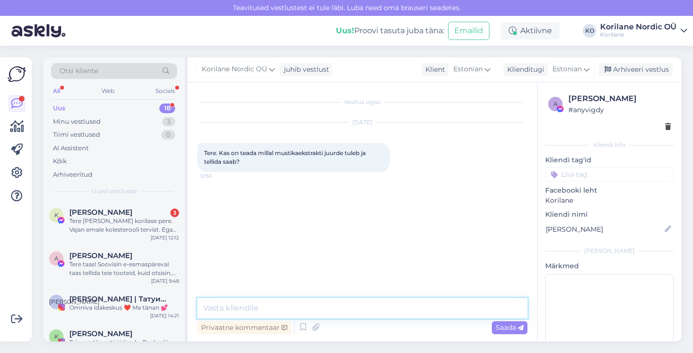
click at [296, 308] on textarea at bounding box center [362, 308] width 330 height 20
paste textarea "Tere! Aitäh, et meie [PERSON_NAME] pöördusite ja tunnete huvi. Metsmustikapõhis…"
type textarea "Tere! Aitäh, et meie [PERSON_NAME] pöördusite ja tunnete huvi. Metsmustikapõhis…"
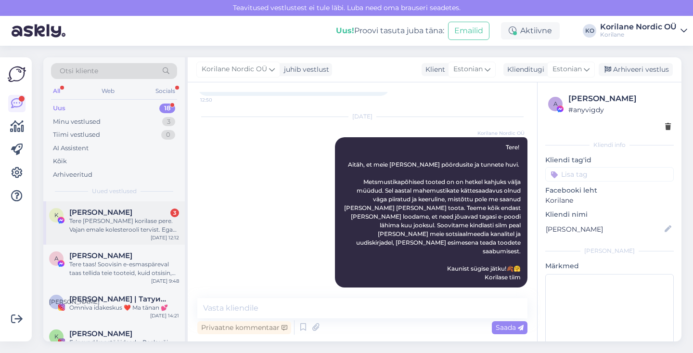
click at [119, 218] on div "Tere [PERSON_NAME] korilase pere. Vajan emale kolesterooli tervist. Ega teil po…" at bounding box center [124, 225] width 110 height 17
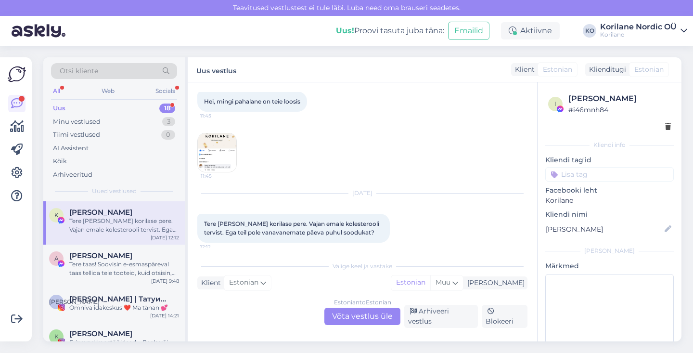
click at [356, 322] on div "Estonian to Estonian Võta vestlus üle" at bounding box center [362, 316] width 76 height 17
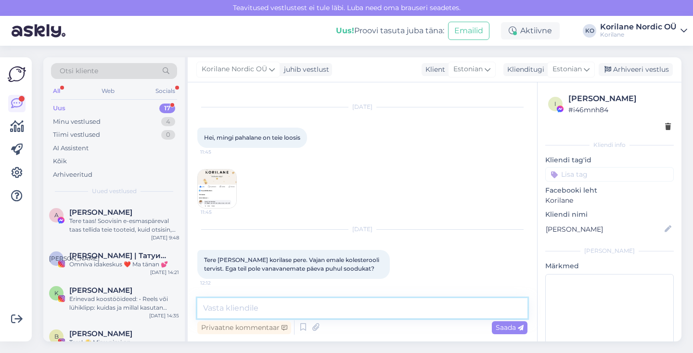
click at [325, 309] on textarea at bounding box center [362, 308] width 330 height 20
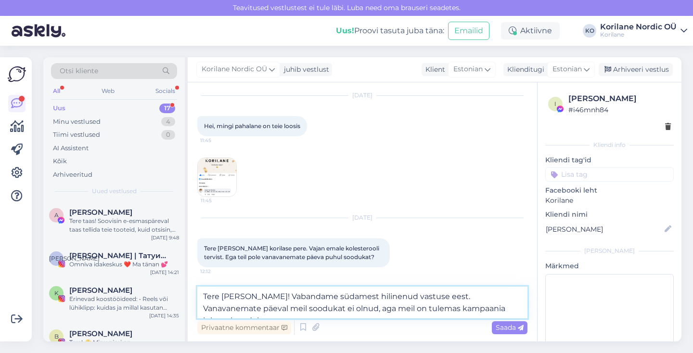
click at [403, 308] on textarea "Tere [PERSON_NAME]! Vabandame südamest hilinenud vastuse eest. Vanavanemate päe…" at bounding box center [362, 302] width 330 height 32
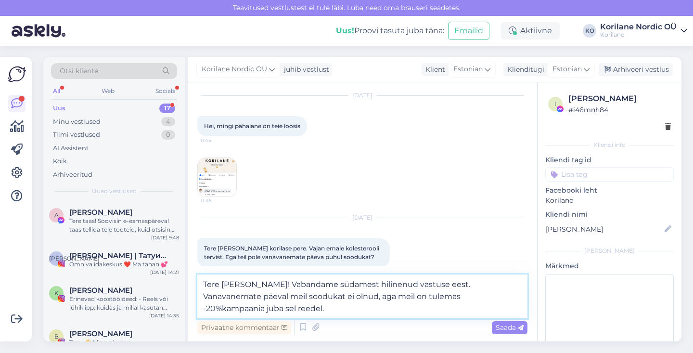
scroll to position [142, 0]
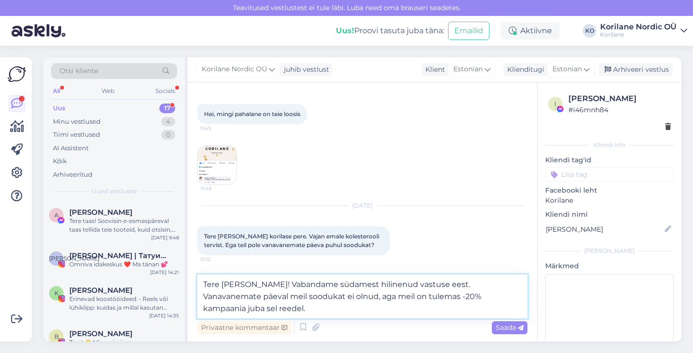
click at [400, 300] on textarea "Tere [PERSON_NAME]! Vabandame südamest hilinenud vastuse eest. Vanavanemate päe…" at bounding box center [362, 296] width 330 height 44
click at [386, 309] on textarea "Tere [PERSON_NAME]! Vabandame südamest hilinenud vastuse eest. Vanavanemate päe…" at bounding box center [362, 296] width 330 height 44
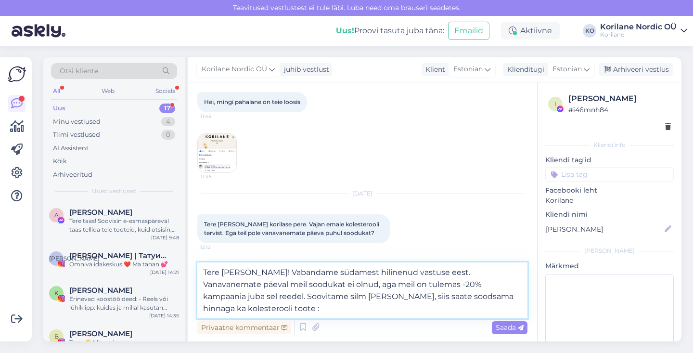
type textarea "Tere [PERSON_NAME]! Vabandame südamest hilinenud vastuse eest. Vanavanemate päe…"
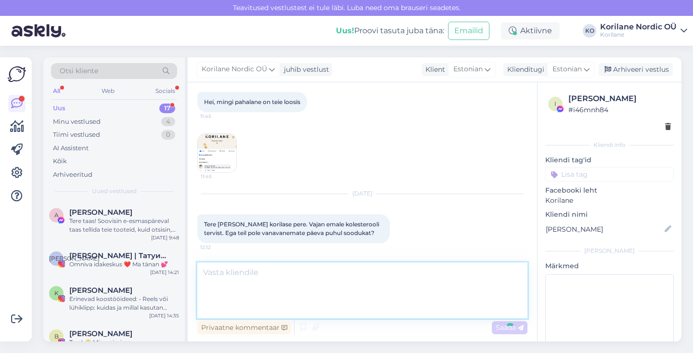
scroll to position [215, 0]
